Goal: Book appointment/travel/reservation

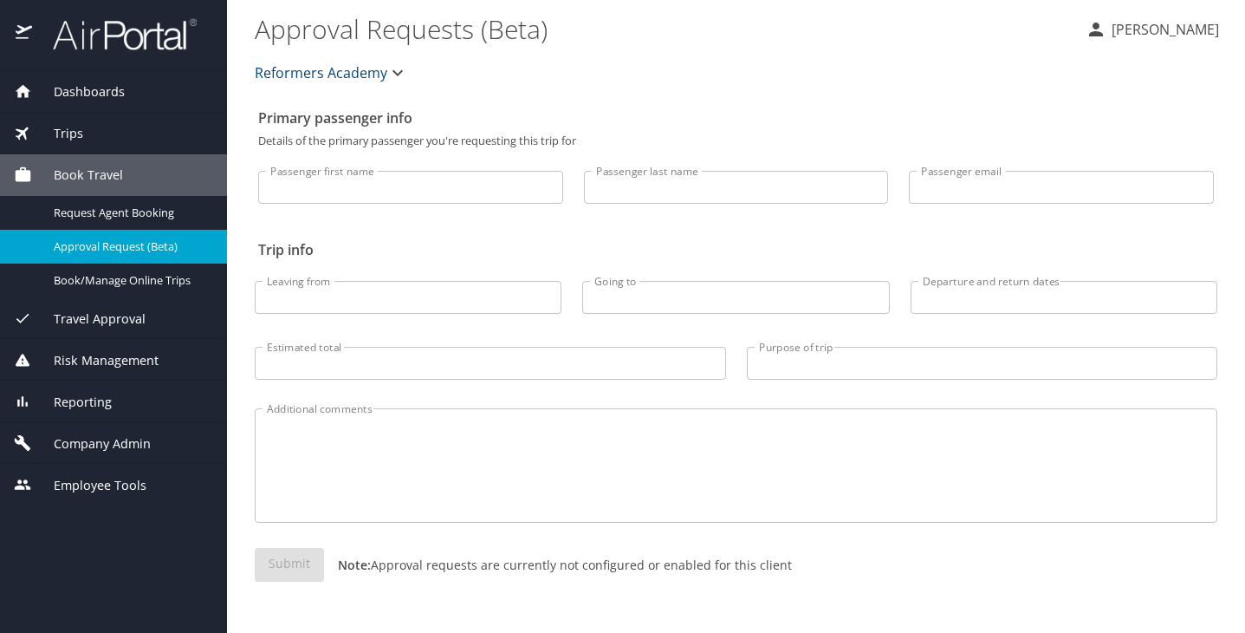
click at [88, 134] on div "Trips" at bounding box center [113, 133] width 199 height 19
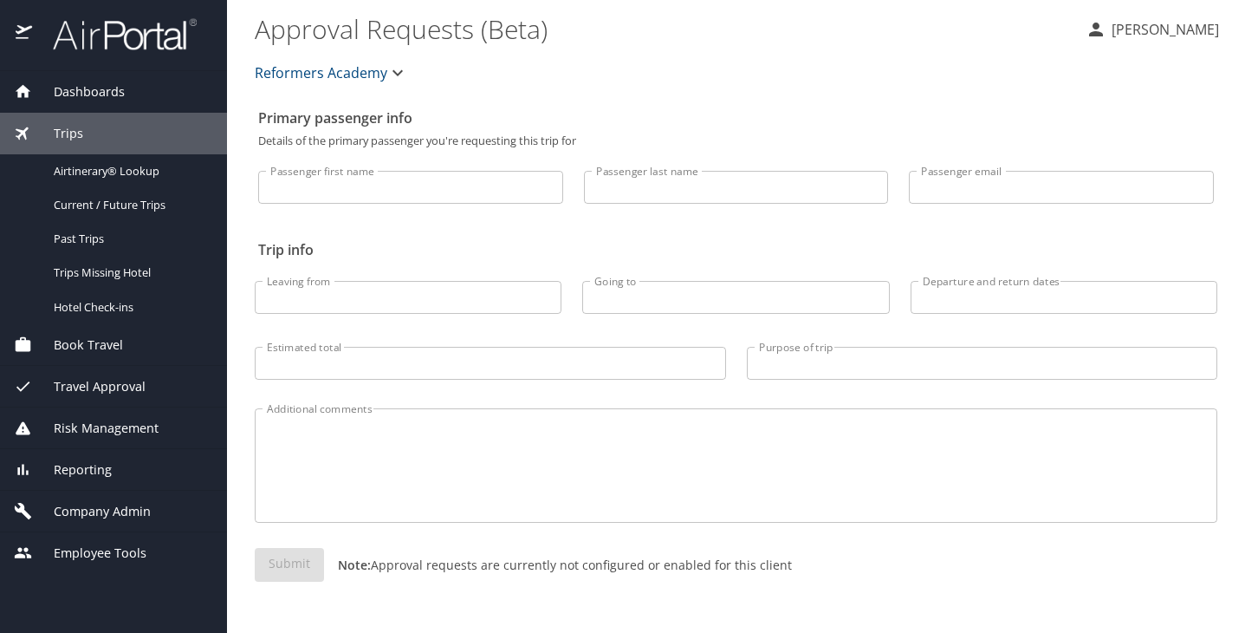
click at [90, 338] on span "Book Travel" at bounding box center [77, 344] width 91 height 19
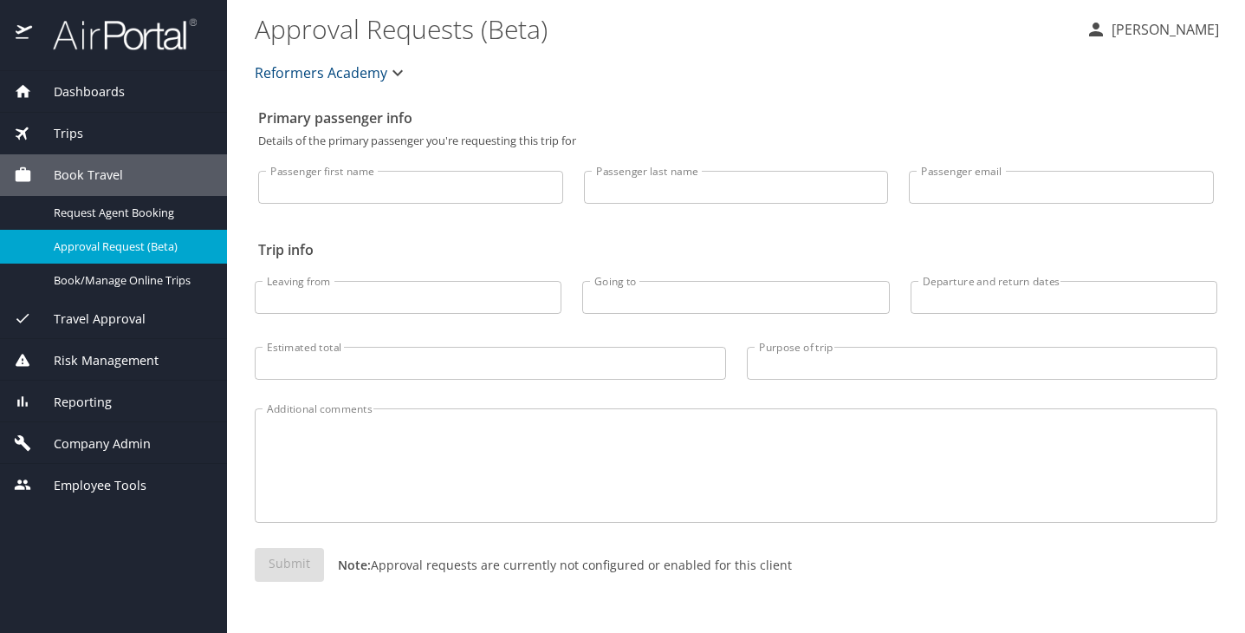
click at [113, 254] on span "Approval Request (Beta)" at bounding box center [130, 246] width 153 height 16
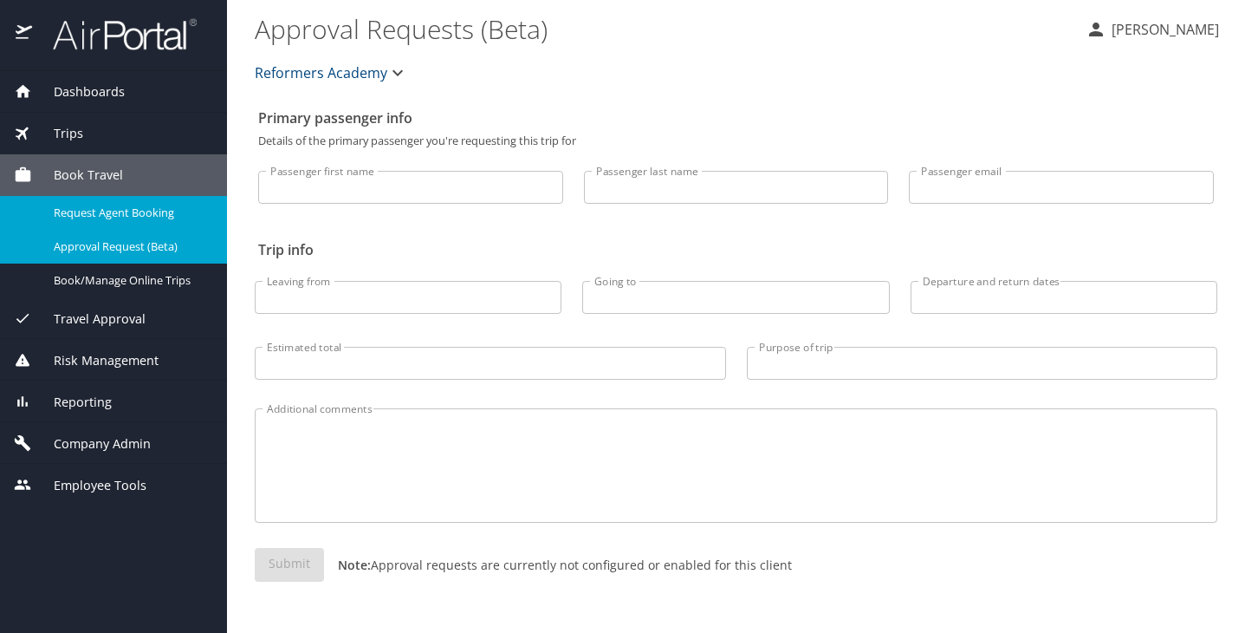
click at [108, 203] on div "Request Agent Booking" at bounding box center [113, 213] width 199 height 20
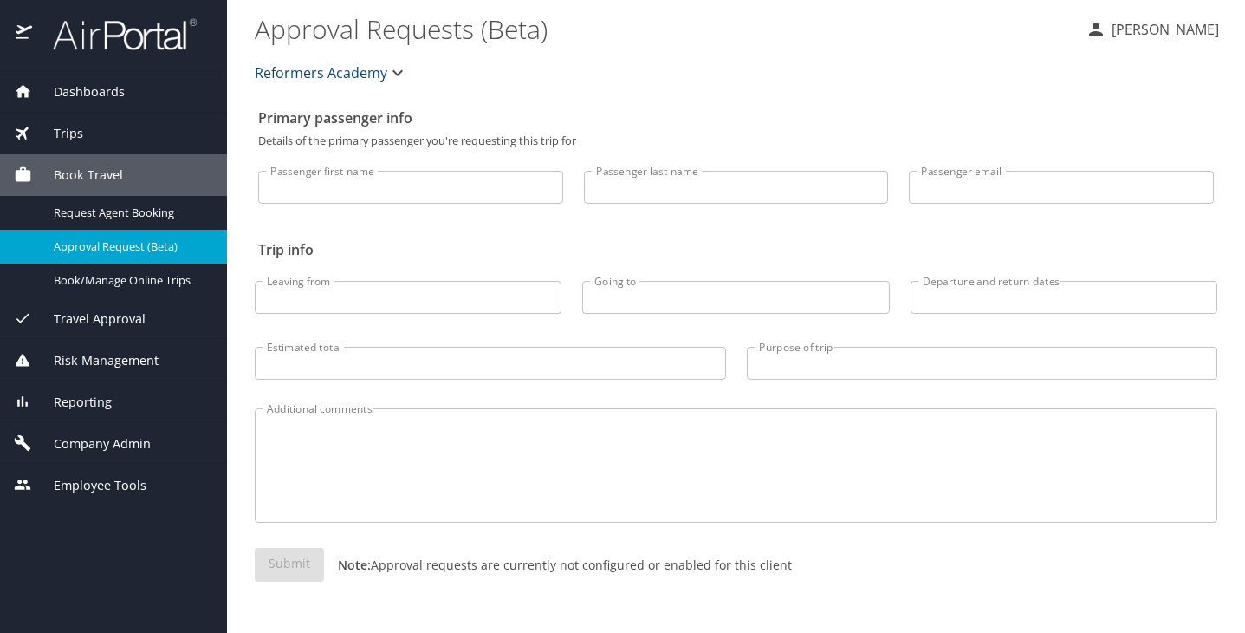
click at [79, 139] on span "Trips" at bounding box center [57, 133] width 51 height 19
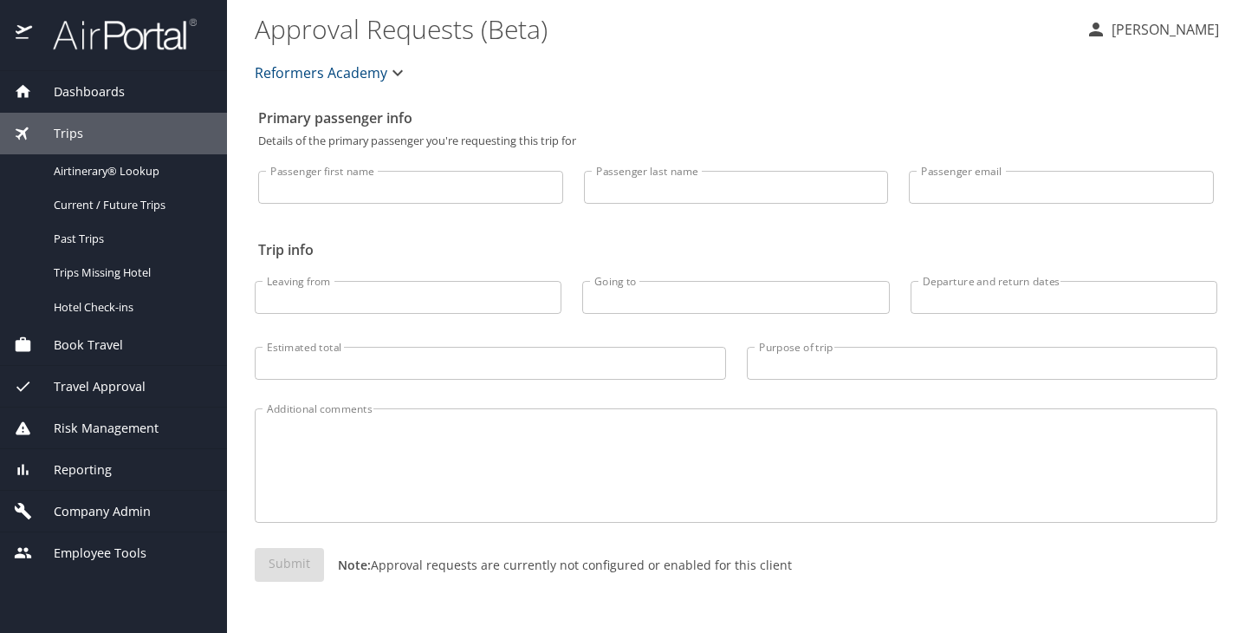
click at [106, 353] on span "Book Travel" at bounding box center [77, 344] width 91 height 19
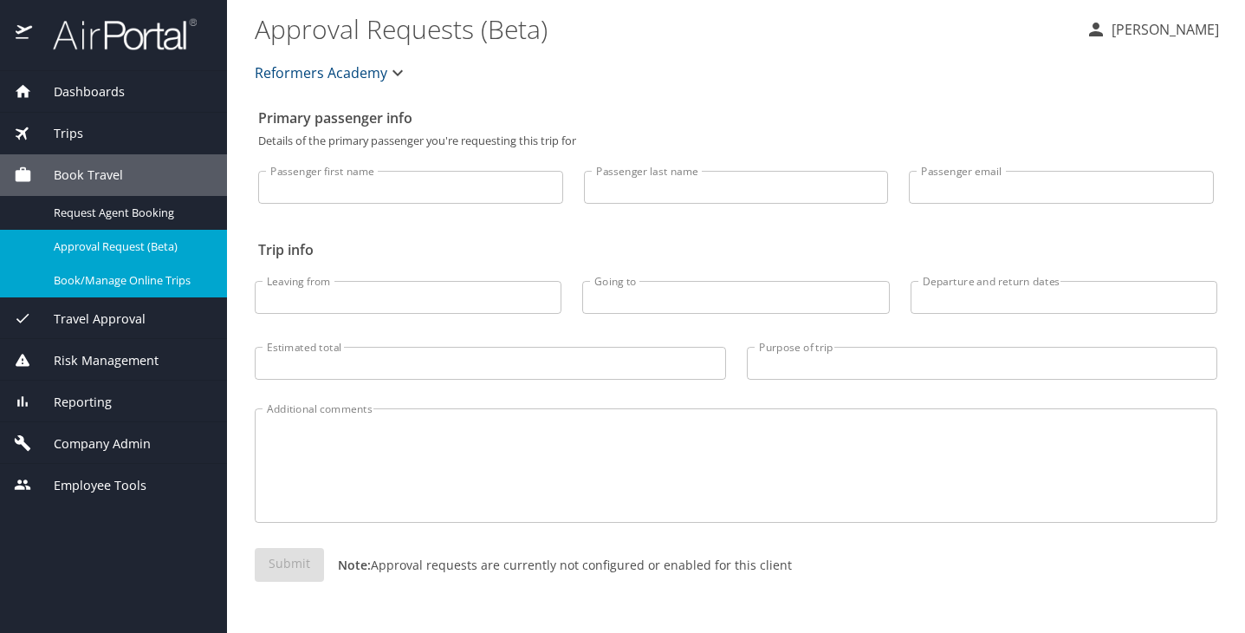
click at [108, 291] on link "Book/Manage Online Trips" at bounding box center [113, 280] width 227 height 34
